Goal: Task Accomplishment & Management: Complete application form

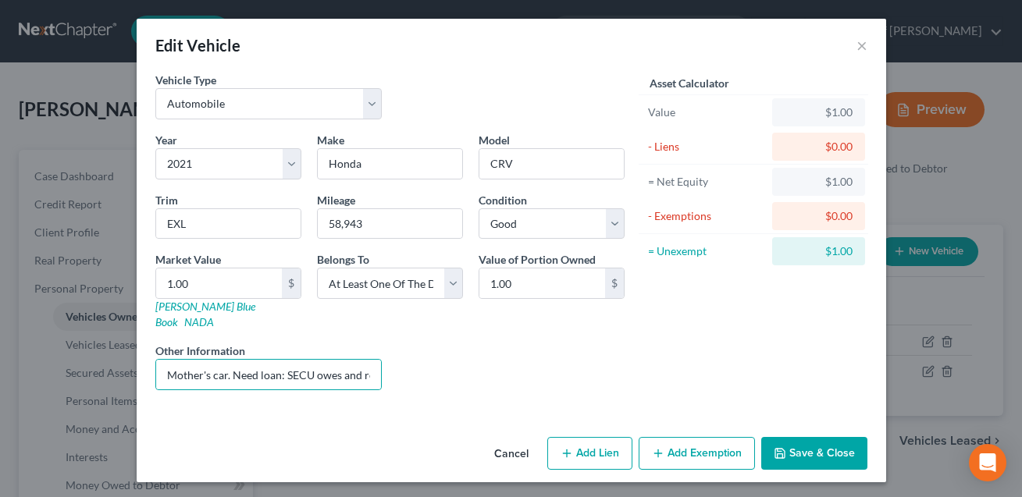
select select "0"
select select "5"
select select "2"
select select "3"
click at [798, 441] on button "Save & Close" at bounding box center [814, 453] width 106 height 33
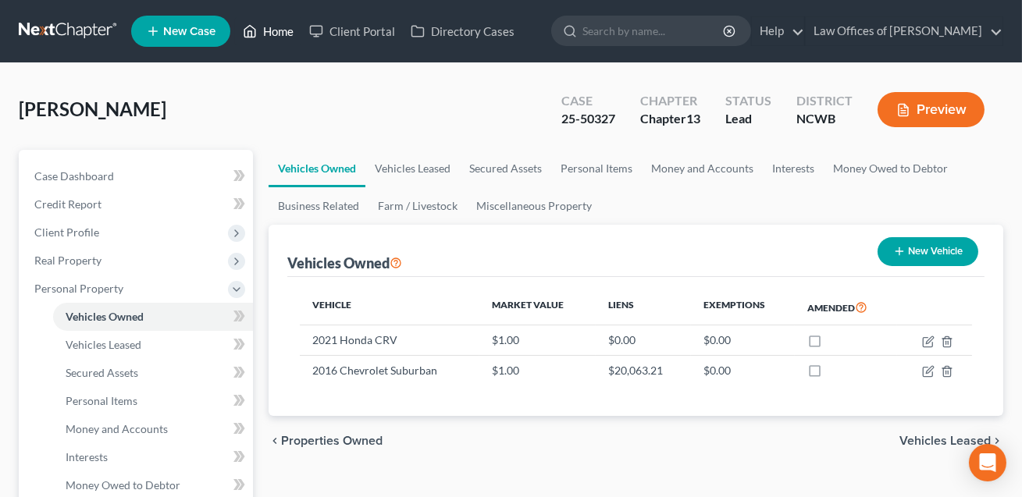
click at [285, 30] on link "Home" at bounding box center [268, 31] width 66 height 28
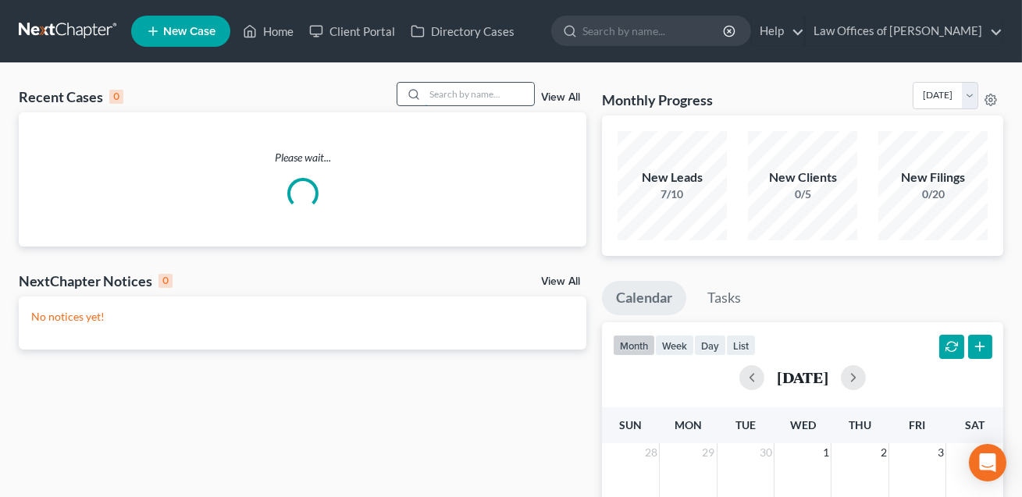
click at [438, 93] on input "search" at bounding box center [479, 94] width 109 height 23
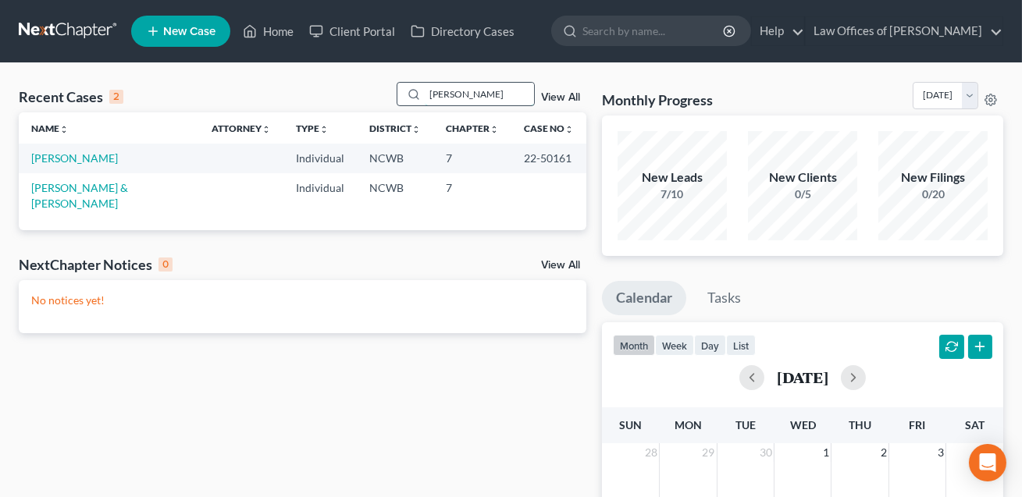
click at [439, 95] on input "[PERSON_NAME]" at bounding box center [479, 94] width 109 height 23
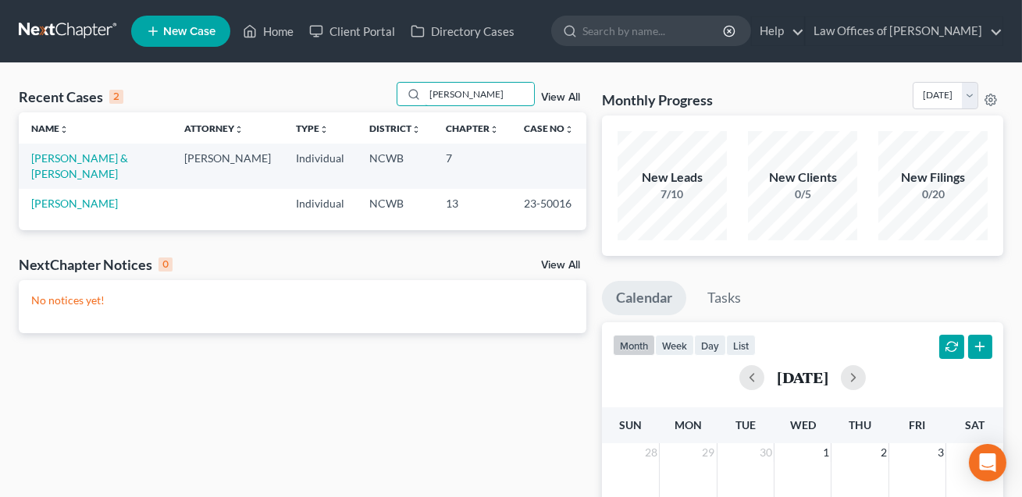
type input "[PERSON_NAME]"
